Goal: Navigation & Orientation: Find specific page/section

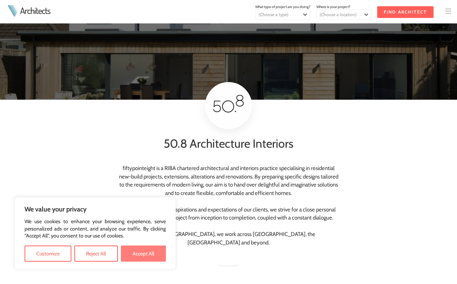
click at [131, 254] on button "Accept All" at bounding box center [143, 253] width 45 height 16
checkbox input "true"
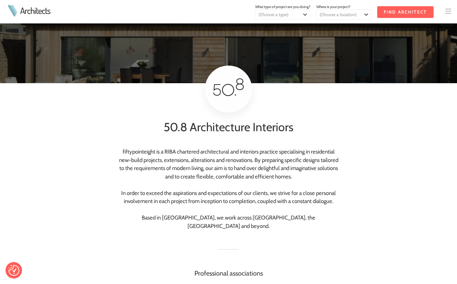
scroll to position [17, 0]
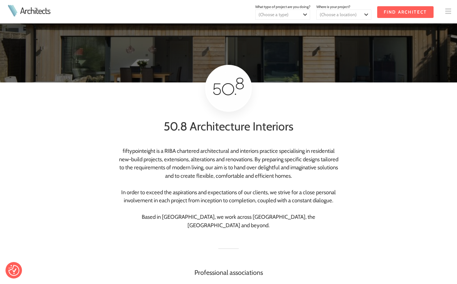
click at [122, 150] on div "fiftypointeight is a RIBA chartered architectural and interiors practice specia…" at bounding box center [228, 194] width 225 height 94
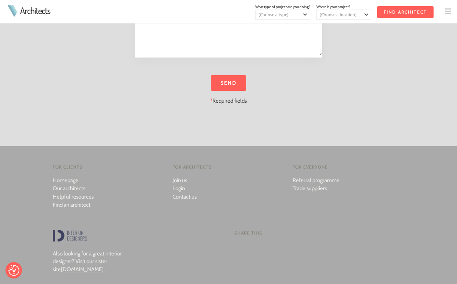
scroll to position [1064, 0]
click at [71, 184] on link "Our architects" at bounding box center [69, 187] width 33 height 7
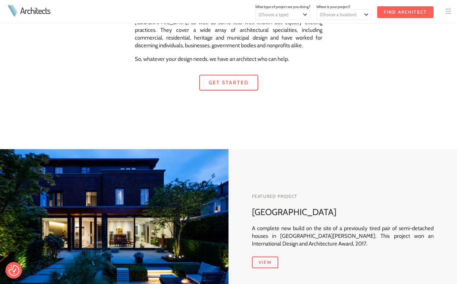
scroll to position [92, 0]
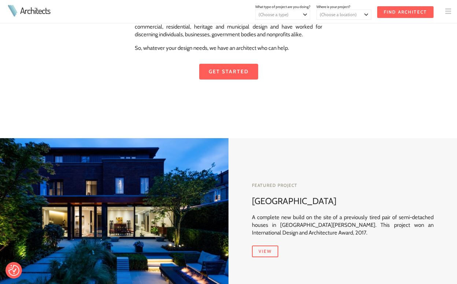
click at [226, 72] on link "Get started" at bounding box center [228, 72] width 59 height 16
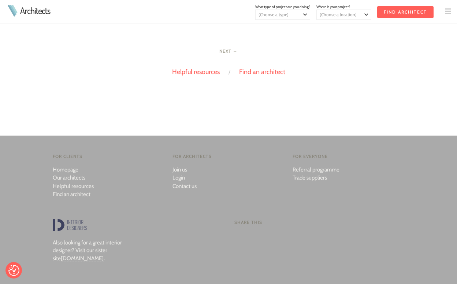
scroll to position [729, 0]
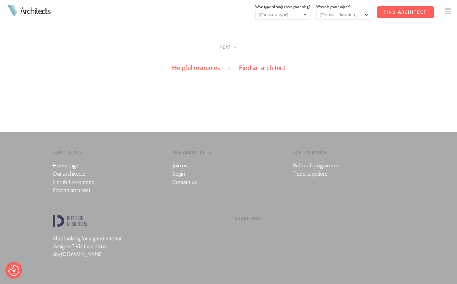
click at [64, 165] on link "Homepage" at bounding box center [66, 165] width 26 height 7
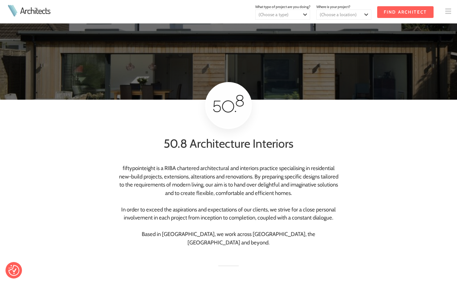
checkbox input "true"
click at [123, 167] on div "fiftypointeight is a RIBA chartered architectural and interiors practice specia…" at bounding box center [228, 211] width 225 height 94
drag, startPoint x: 121, startPoint y: 167, endPoint x: 154, endPoint y: 167, distance: 32.6
click at [154, 167] on div "fiftypointeight is a RIBA chartered architectural and interiors practice specia…" at bounding box center [228, 211] width 225 height 94
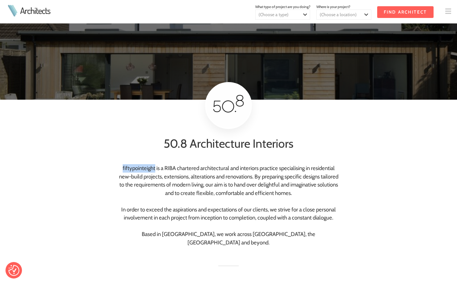
copy div "fiftypointeight"
